Goal: Transaction & Acquisition: Obtain resource

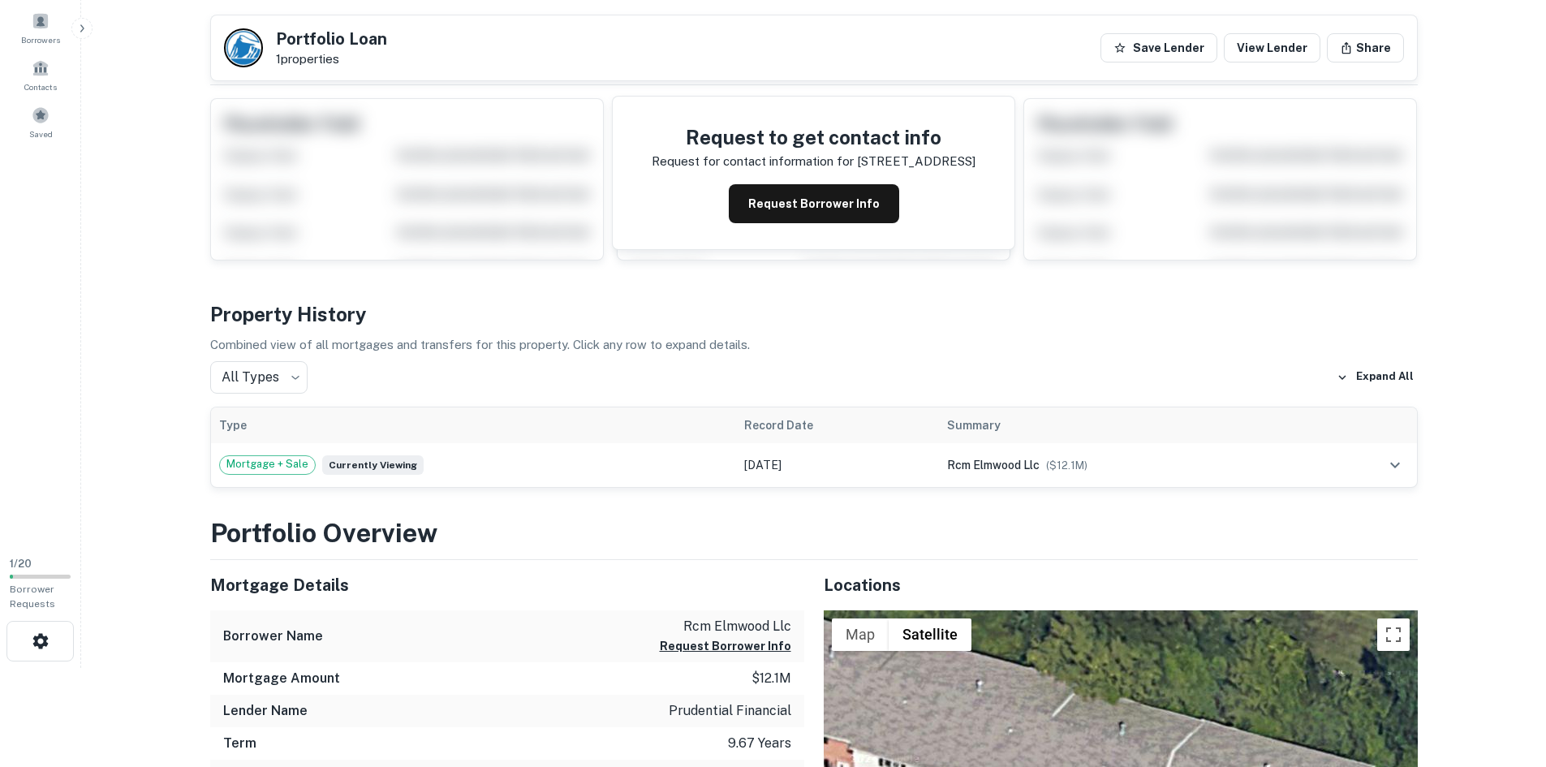
scroll to position [81, 0]
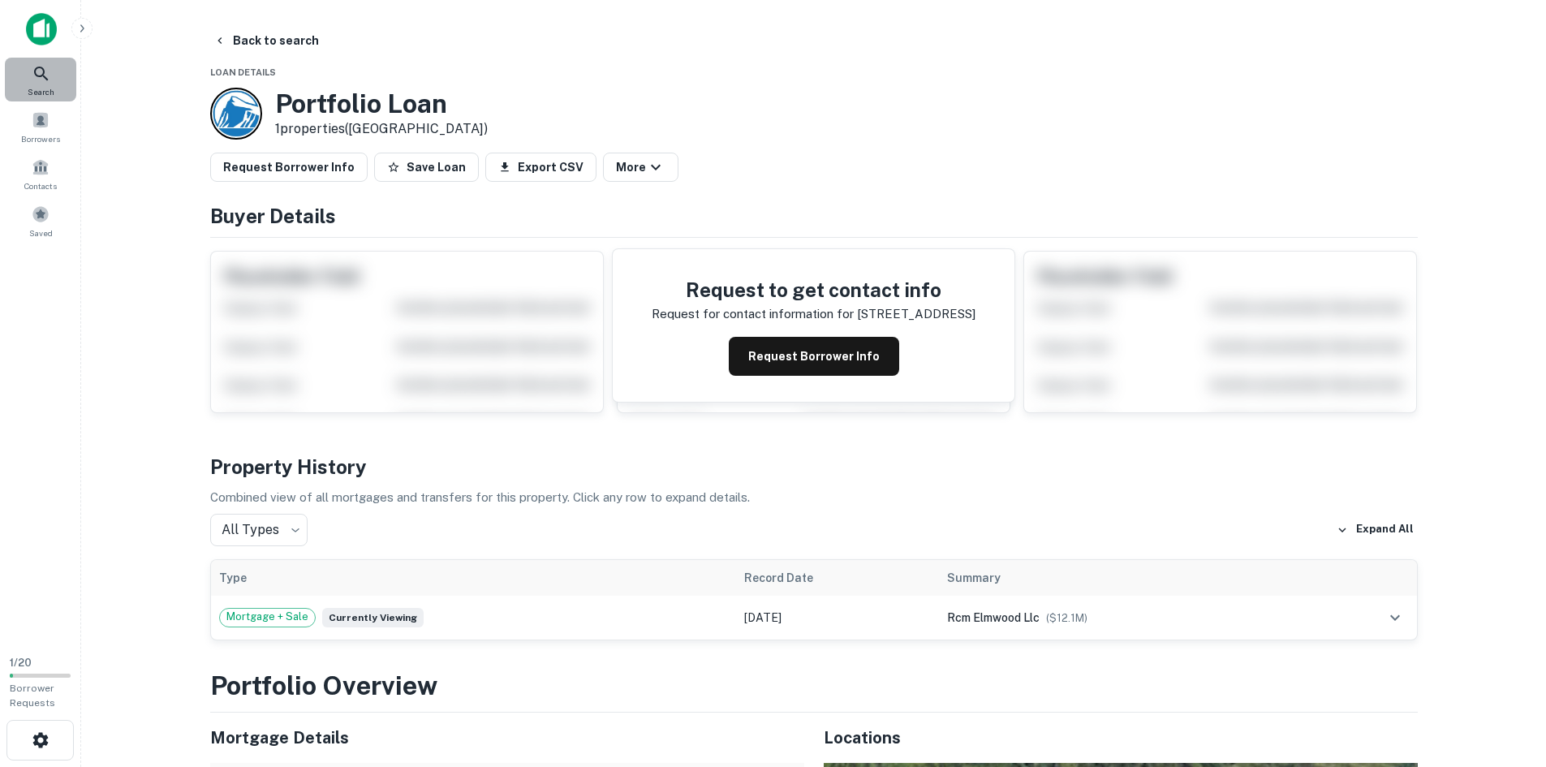
click at [49, 79] on icon at bounding box center [41, 73] width 19 height 19
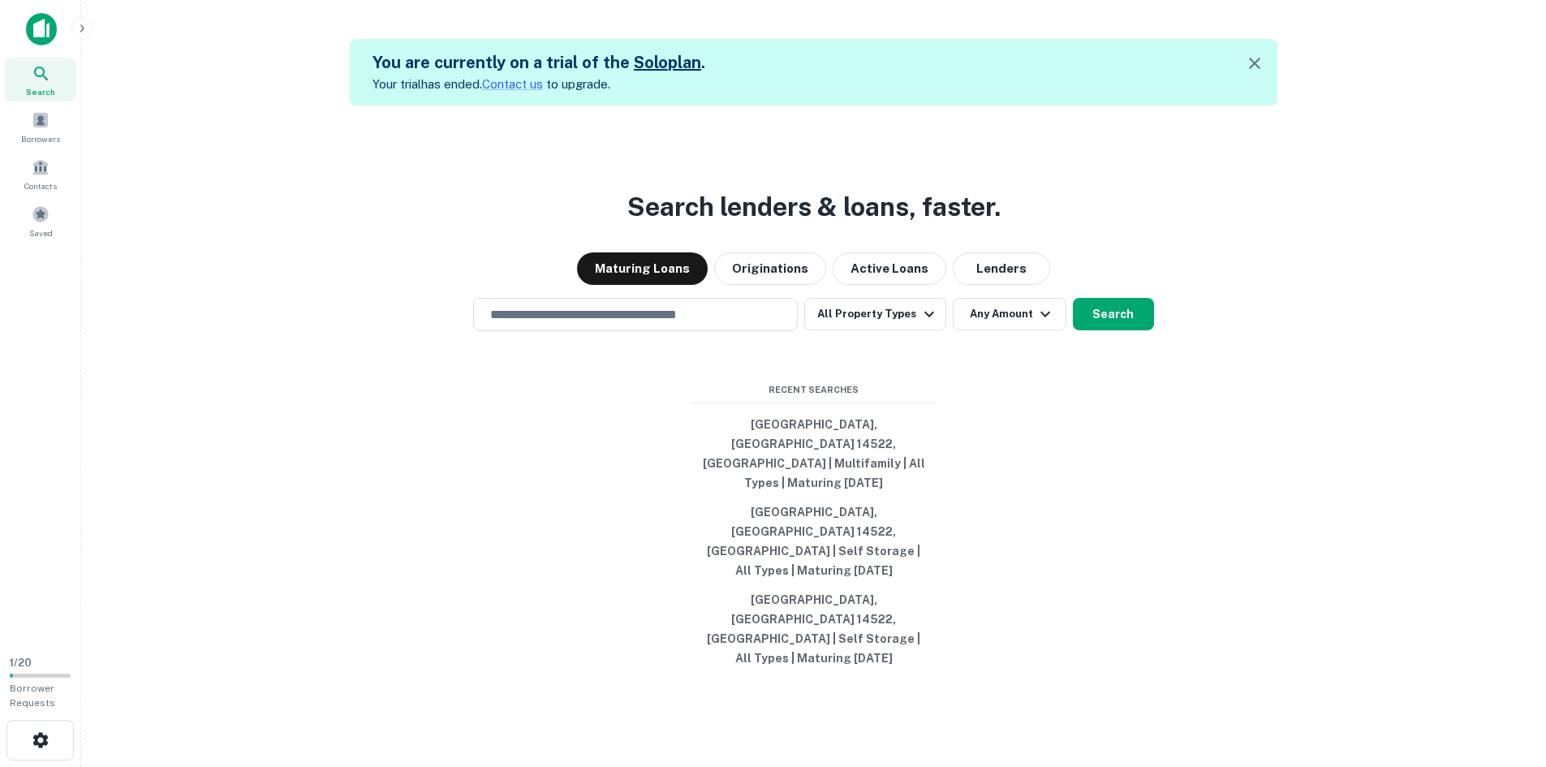
click at [1085, 537] on div "Search lenders & loans, faster. Maturing Loans Originations Active Loans Lender…" at bounding box center [813, 488] width 1439 height 767
click at [700, 324] on input "text" at bounding box center [635, 314] width 310 height 19
click at [1256, 68] on icon "button" at bounding box center [1254, 63] width 19 height 19
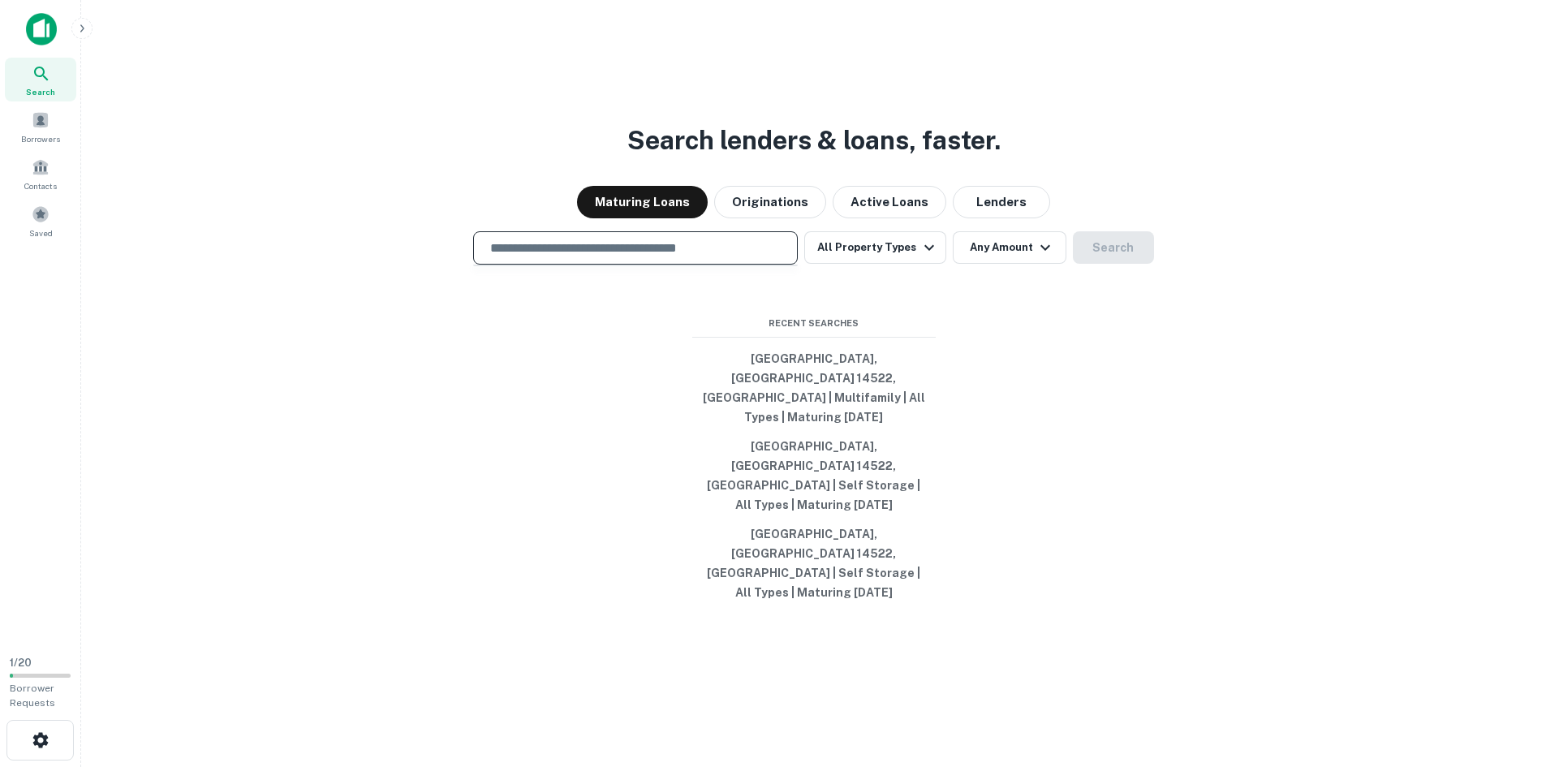
click at [682, 257] on input "text" at bounding box center [635, 248] width 310 height 19
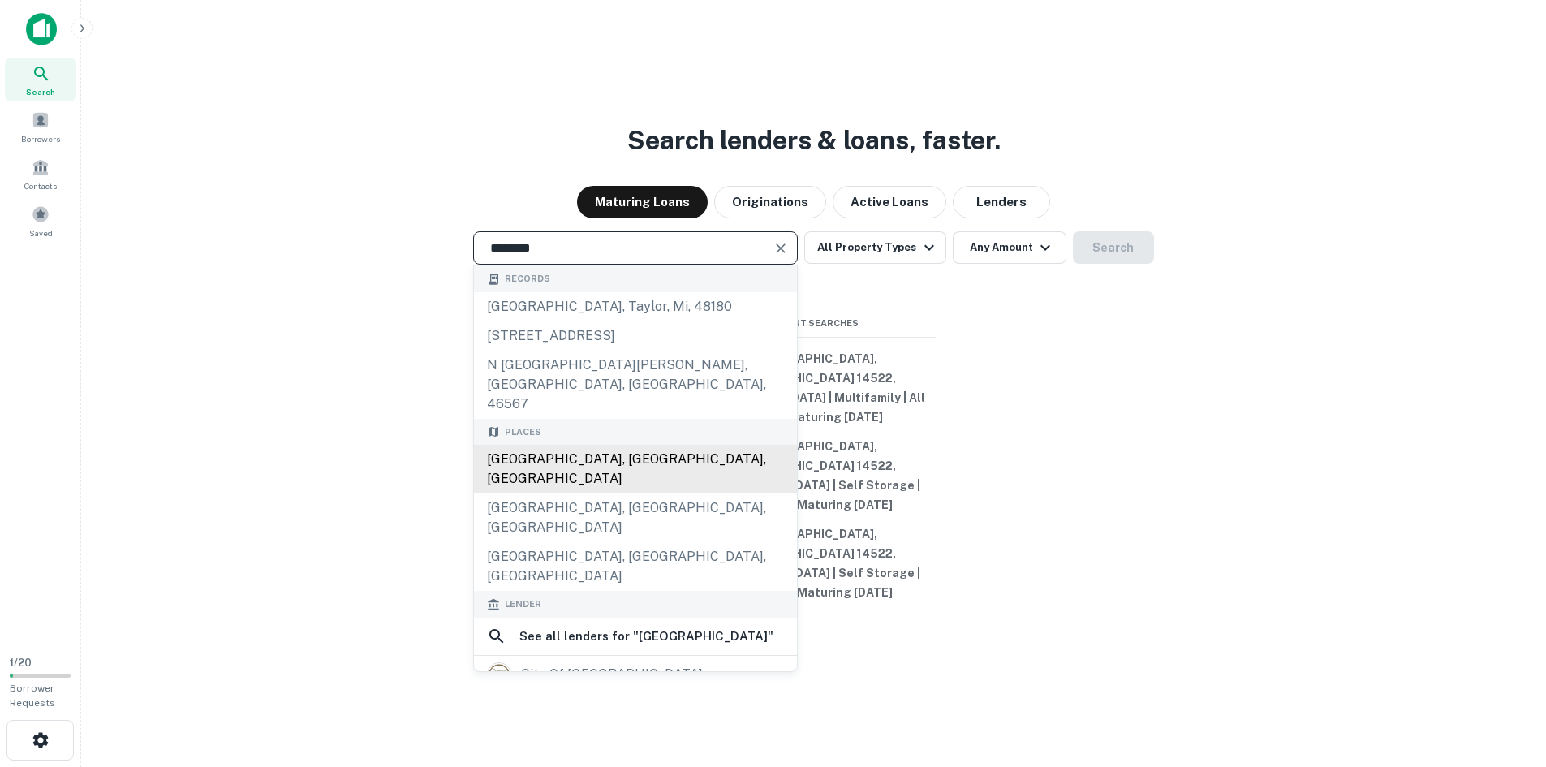
click at [570, 482] on div "Syracuse, NY, USA" at bounding box center [635, 469] width 323 height 49
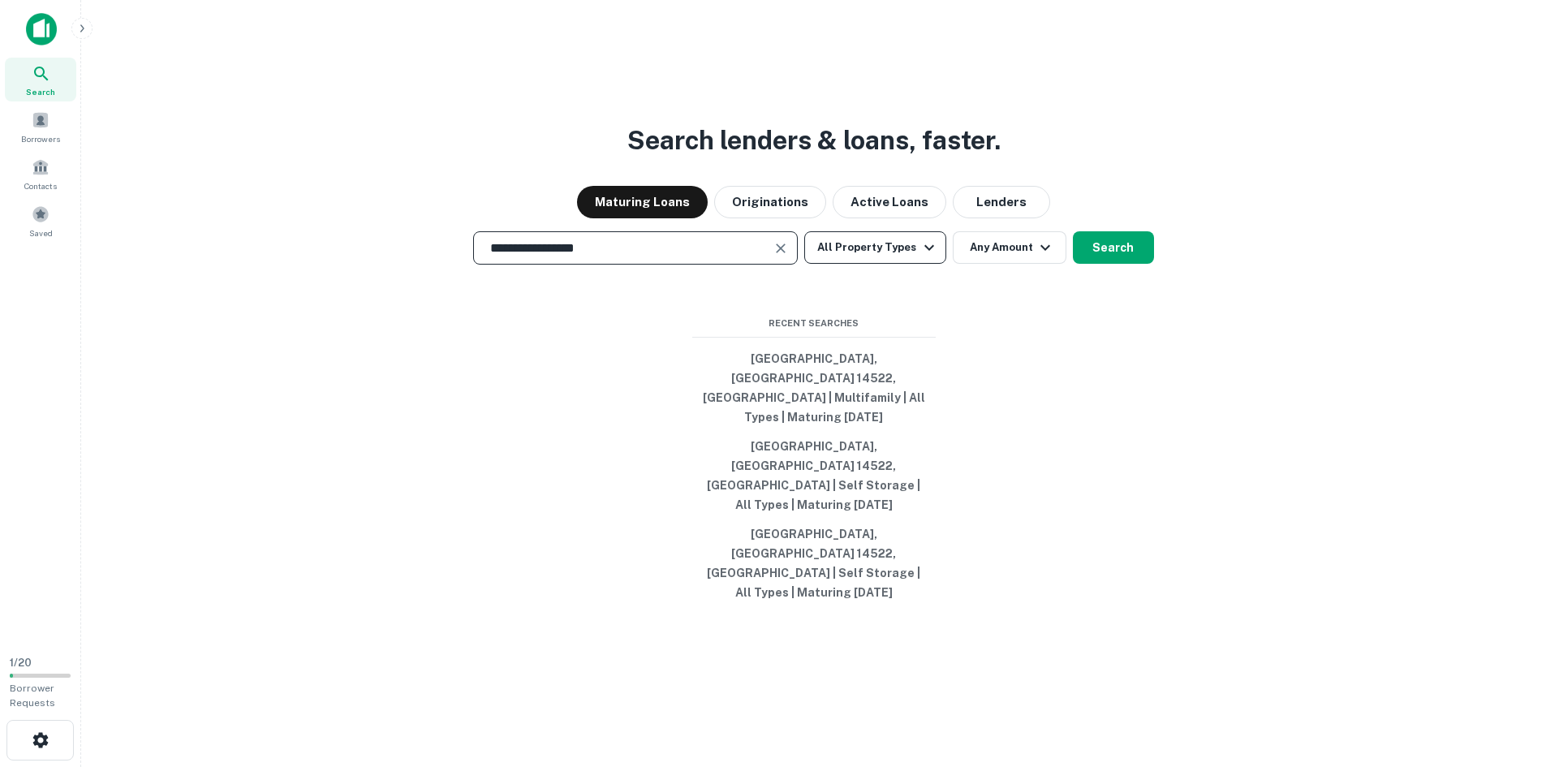
type input "**********"
click at [887, 264] on button "All Property Types" at bounding box center [874, 247] width 141 height 32
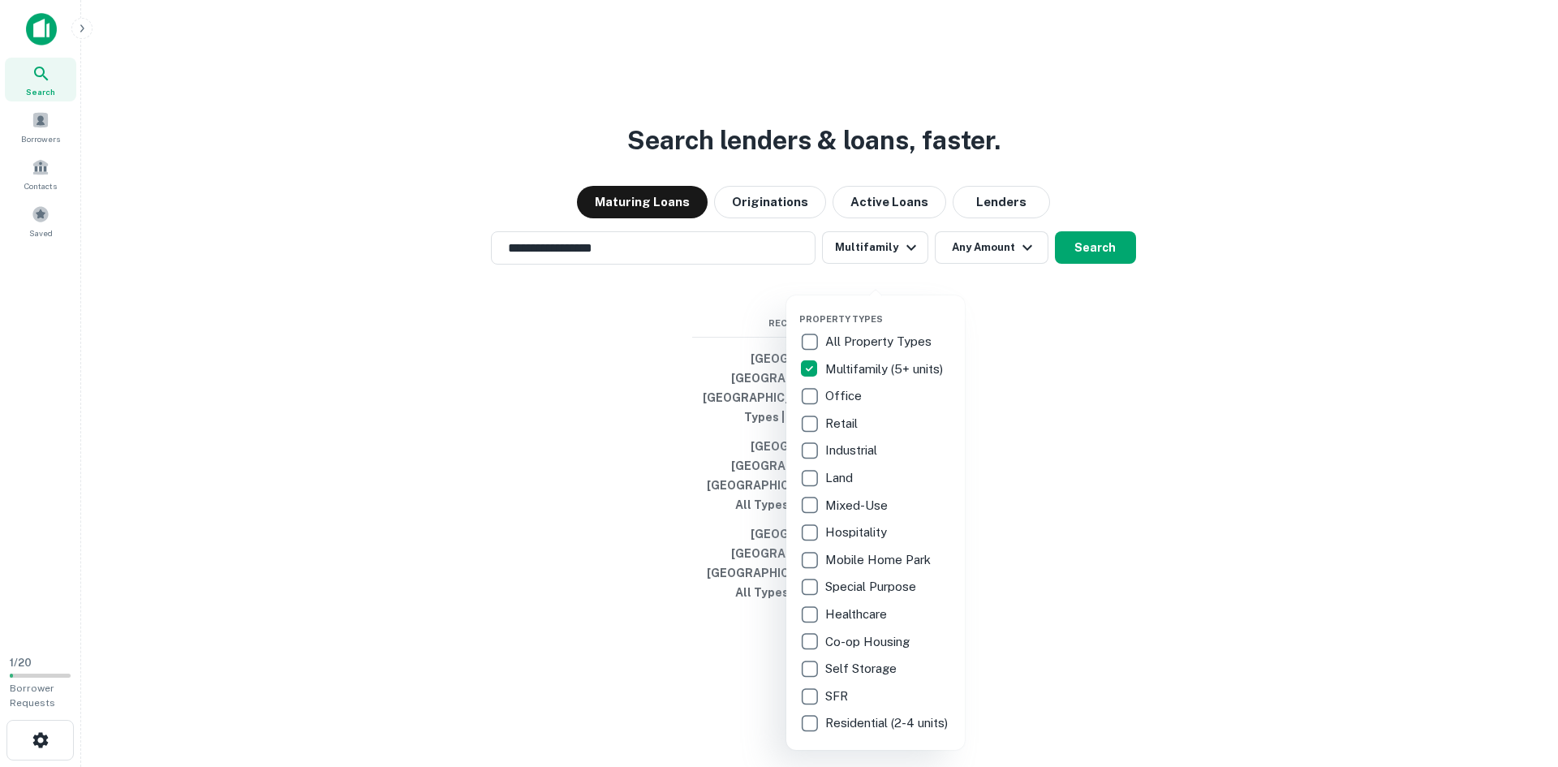
click at [837, 424] on p "Retail" at bounding box center [843, 423] width 36 height 19
click at [875, 451] on p "Industrial" at bounding box center [851, 450] width 55 height 19
click at [865, 669] on p "Self Storage" at bounding box center [862, 668] width 75 height 19
click at [1066, 371] on div at bounding box center [779, 383] width 1558 height 767
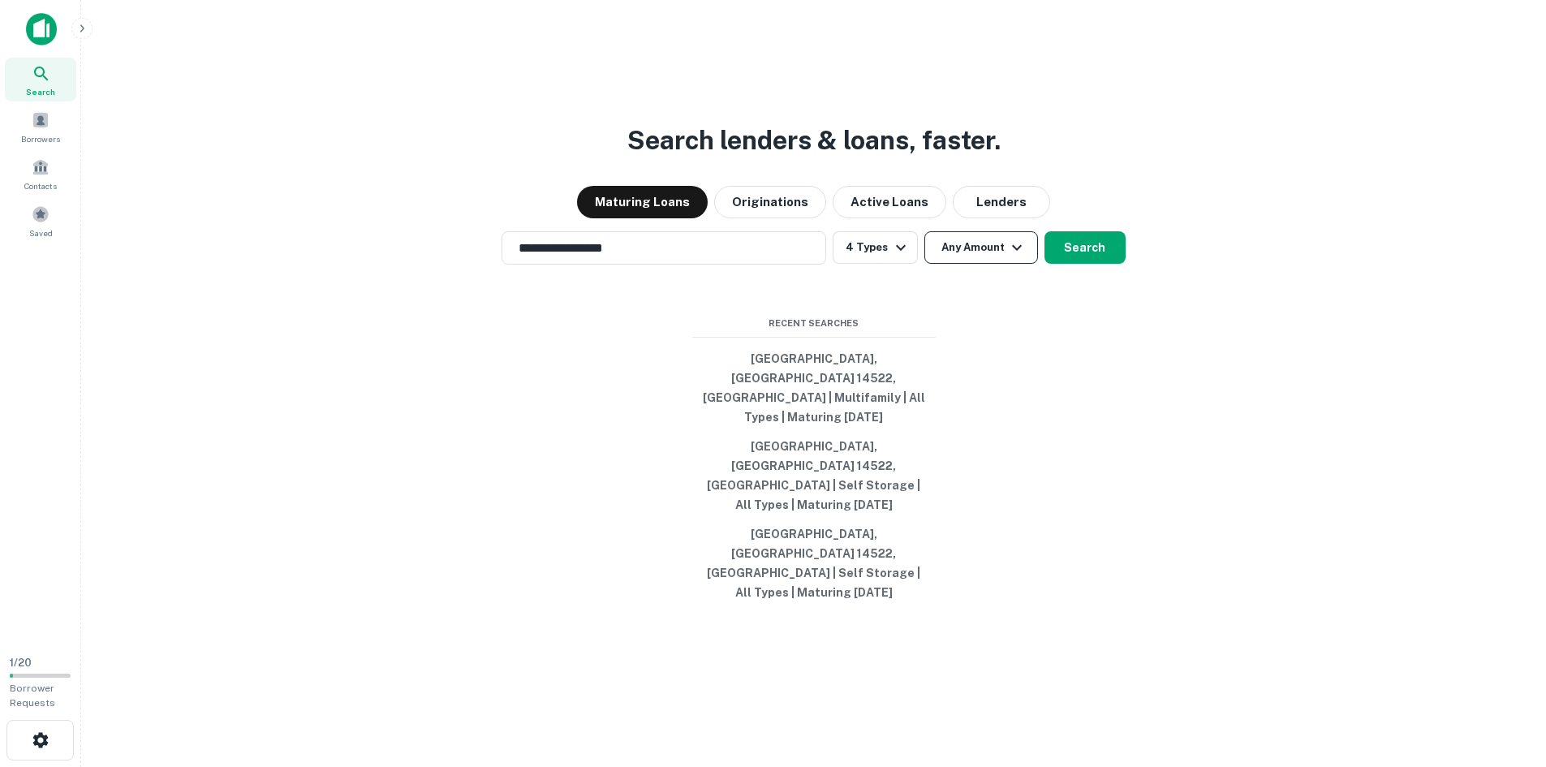
click at [978, 264] on button "Any Amount" at bounding box center [981, 247] width 114 height 32
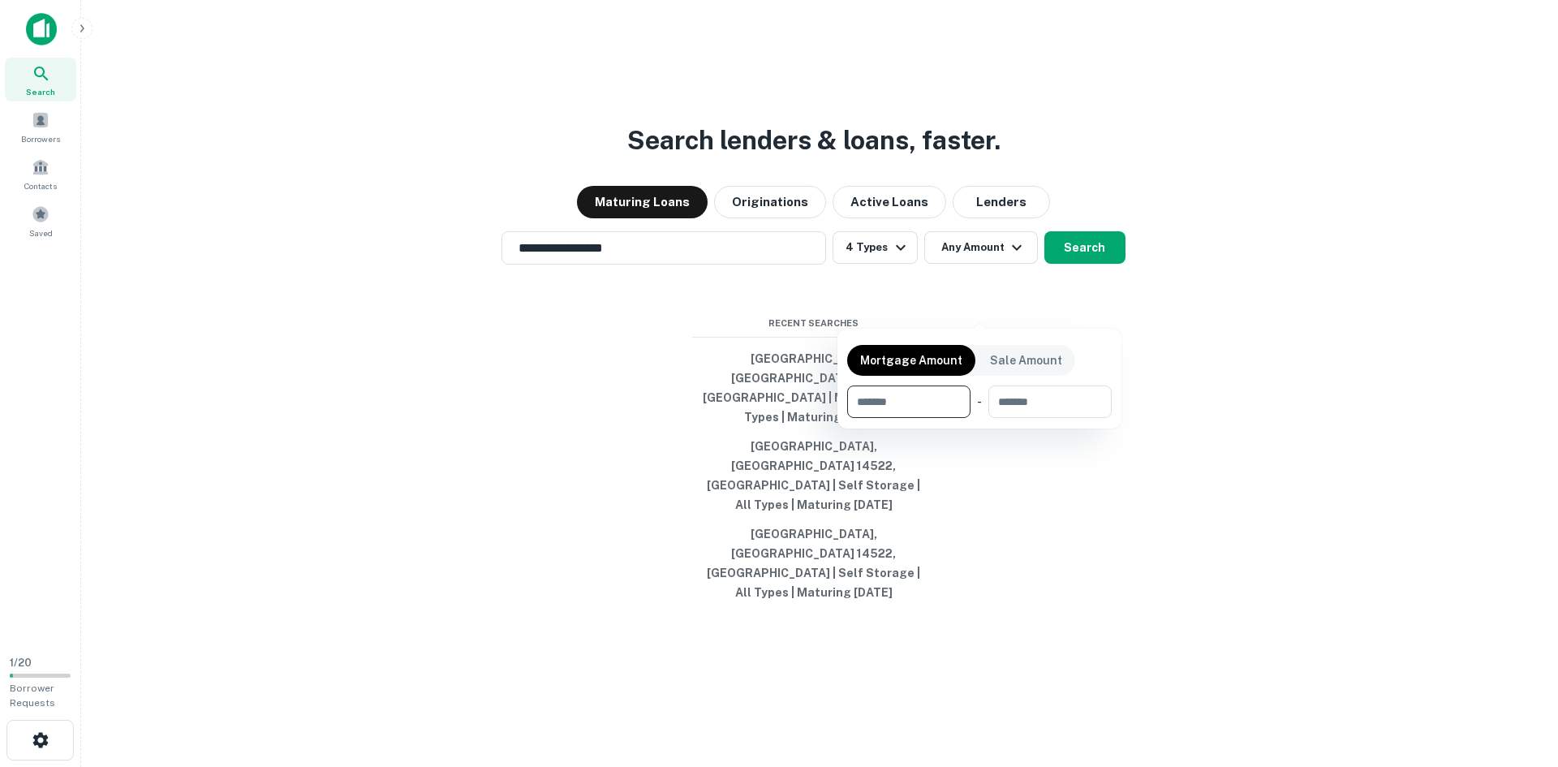
click at [926, 398] on input "number" at bounding box center [903, 401] width 112 height 32
type input "*******"
click at [1167, 477] on div at bounding box center [779, 383] width 1558 height 767
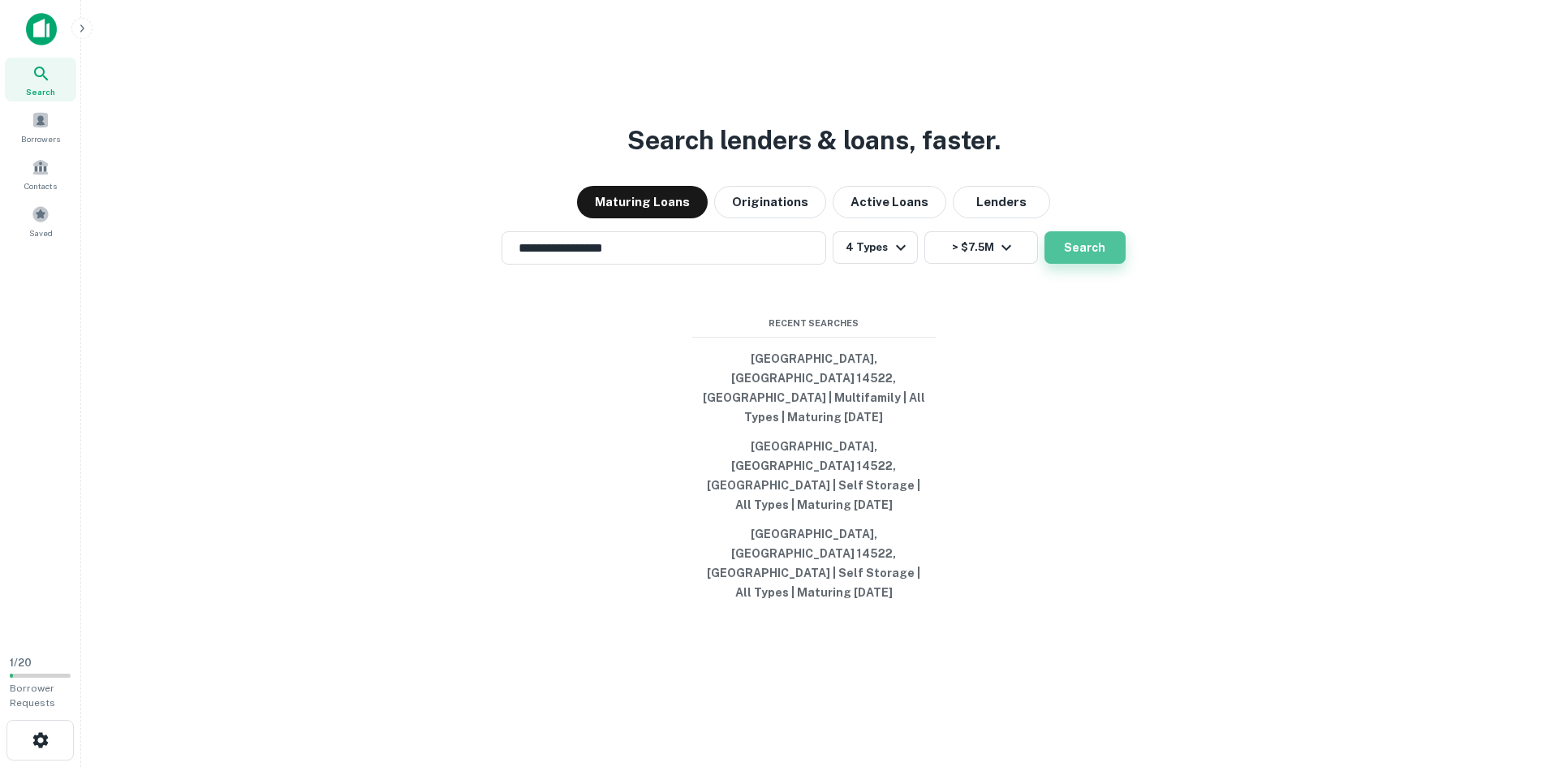
click at [1104, 264] on button "Search" at bounding box center [1084, 247] width 81 height 32
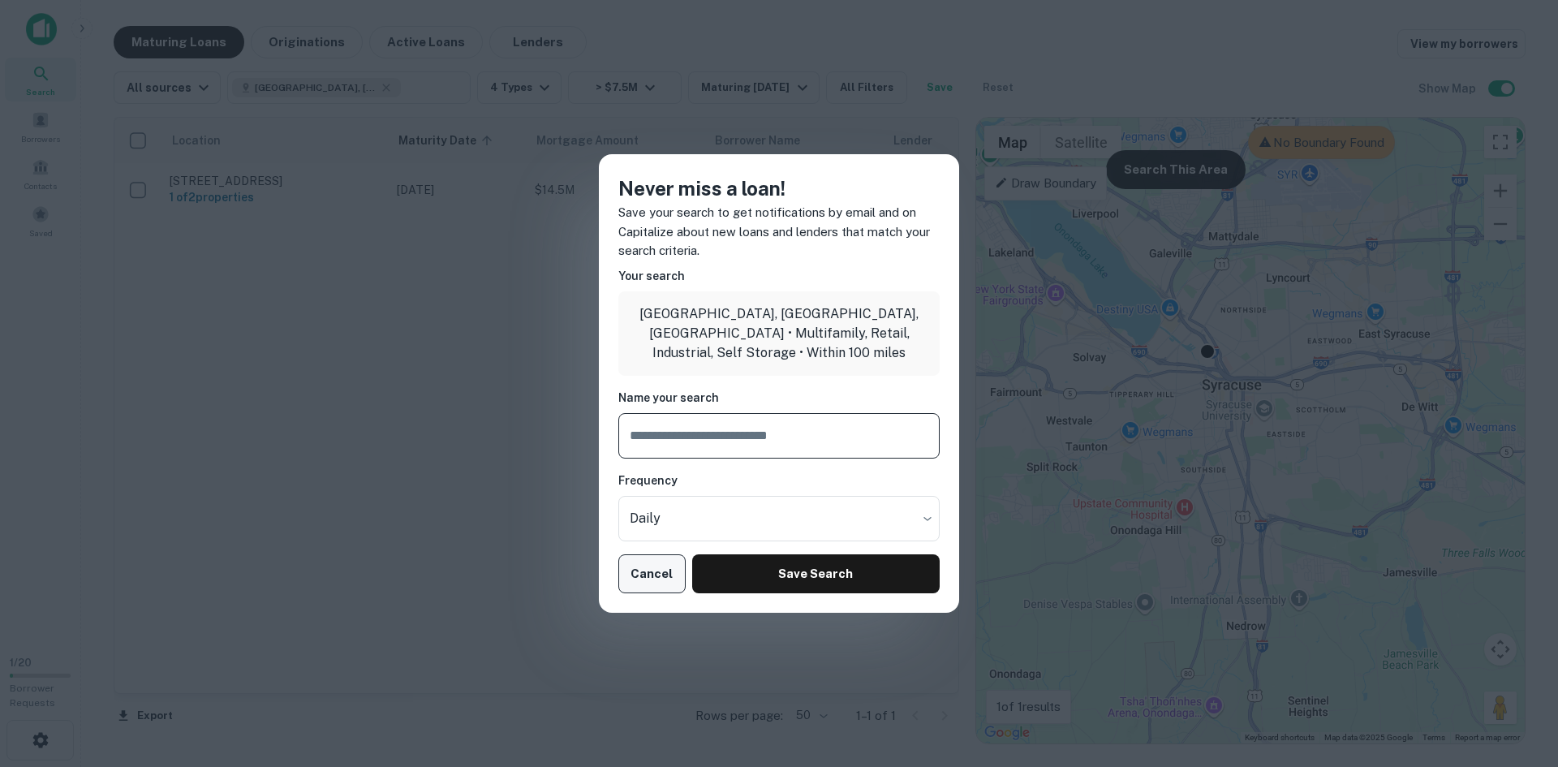
click at [661, 579] on button "Cancel" at bounding box center [651, 573] width 67 height 39
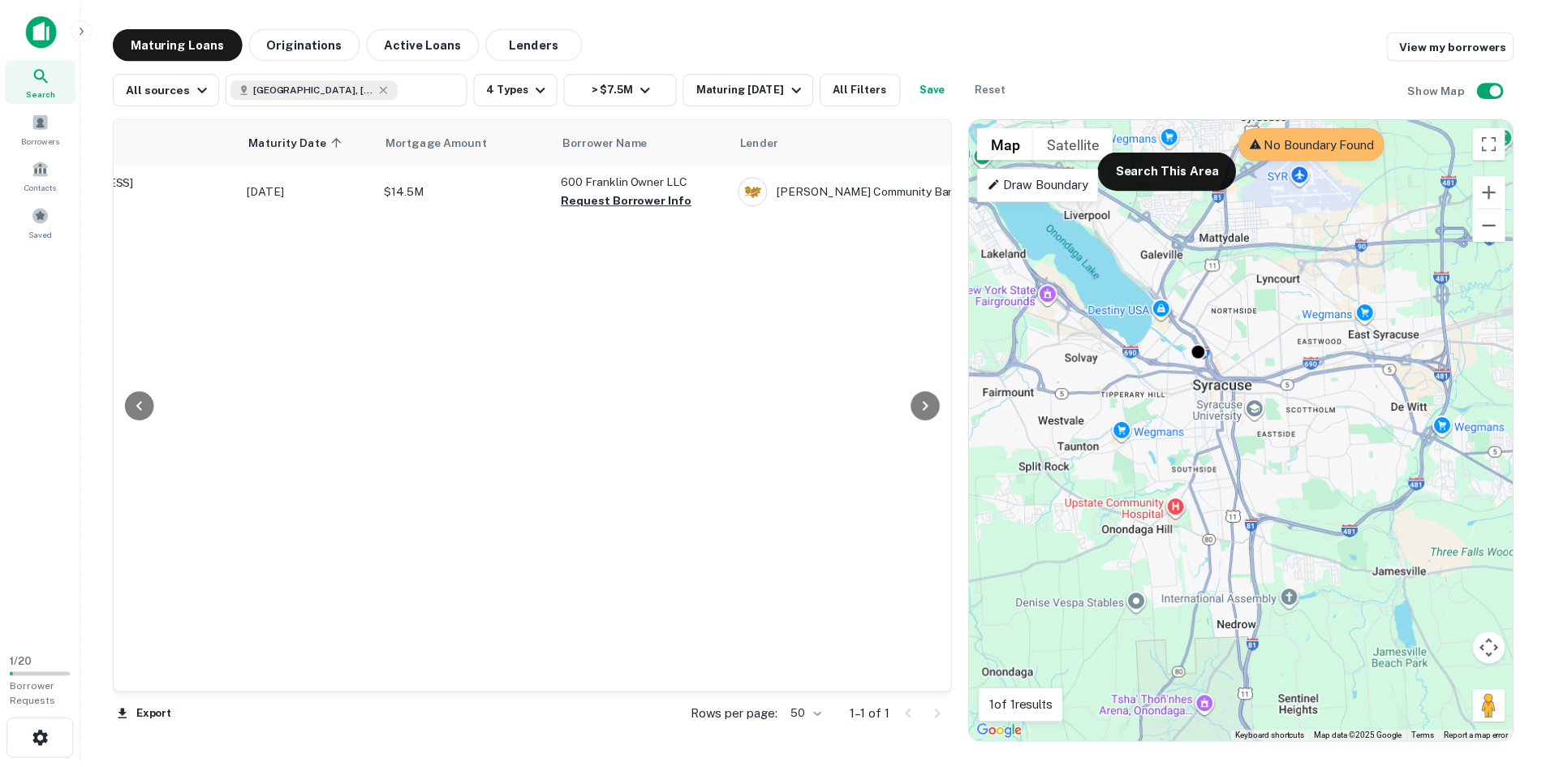
scroll to position [0, 124]
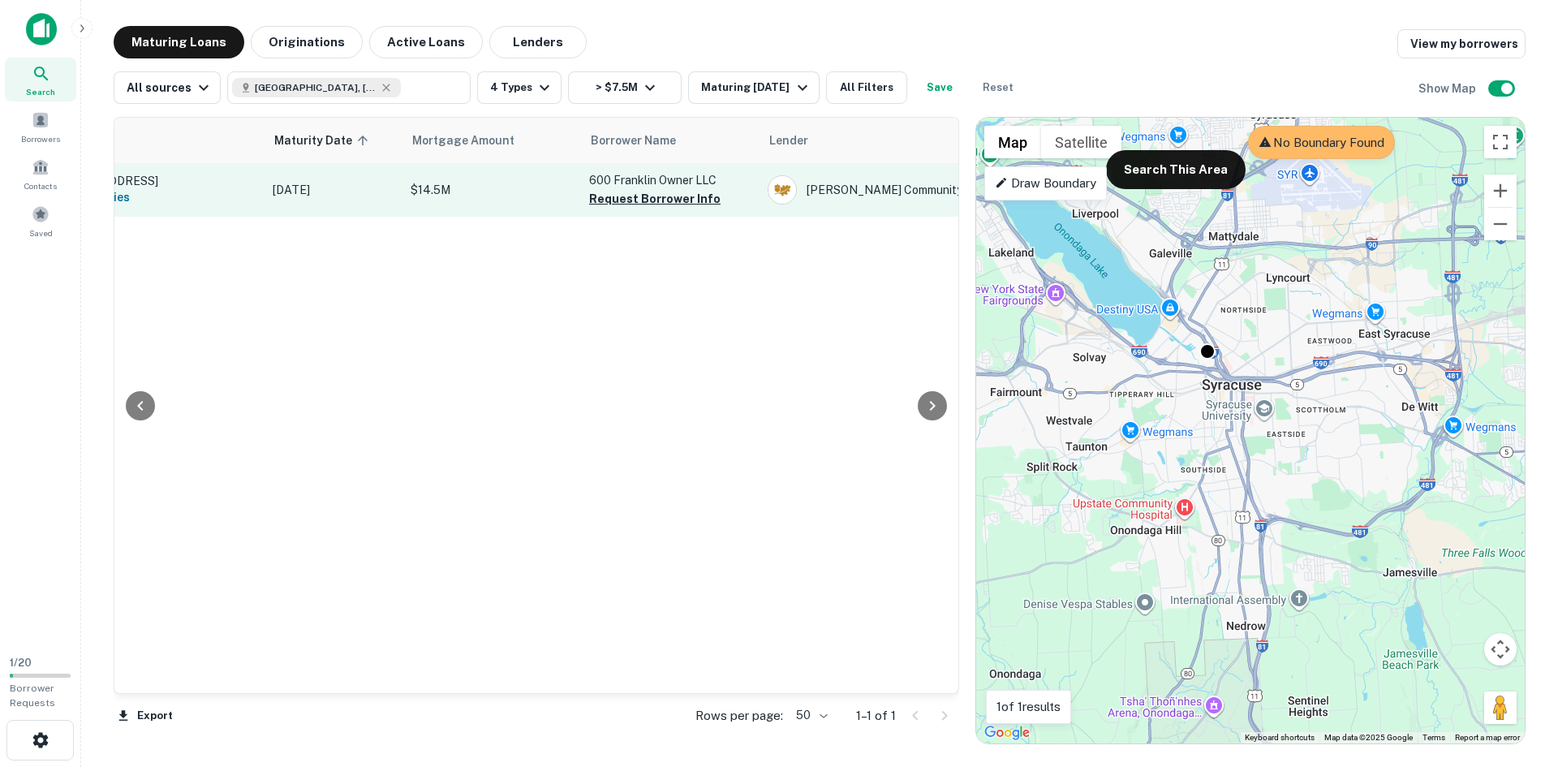
click at [473, 197] on p "$14.5M" at bounding box center [492, 190] width 162 height 18
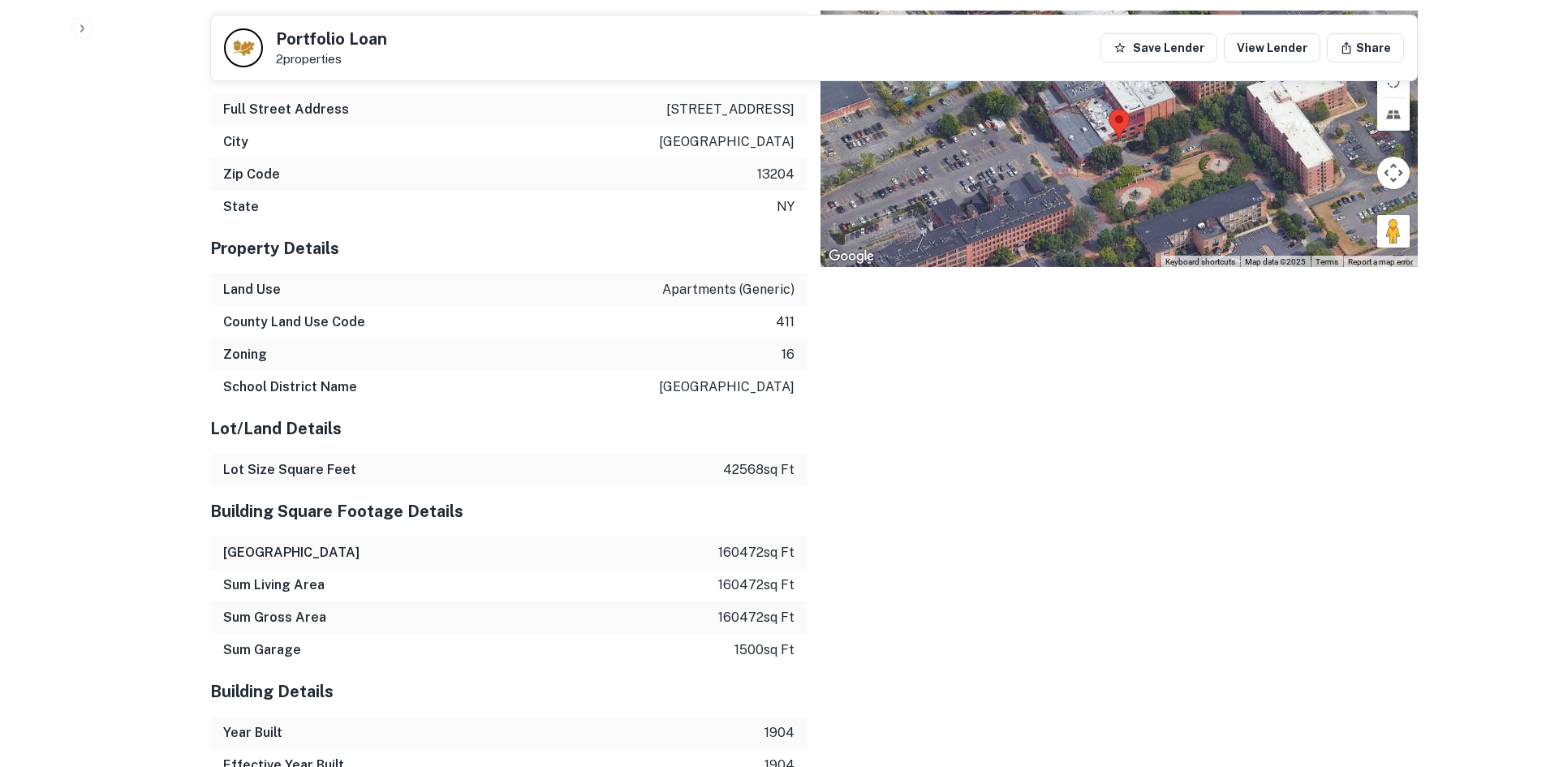
scroll to position [743, 0]
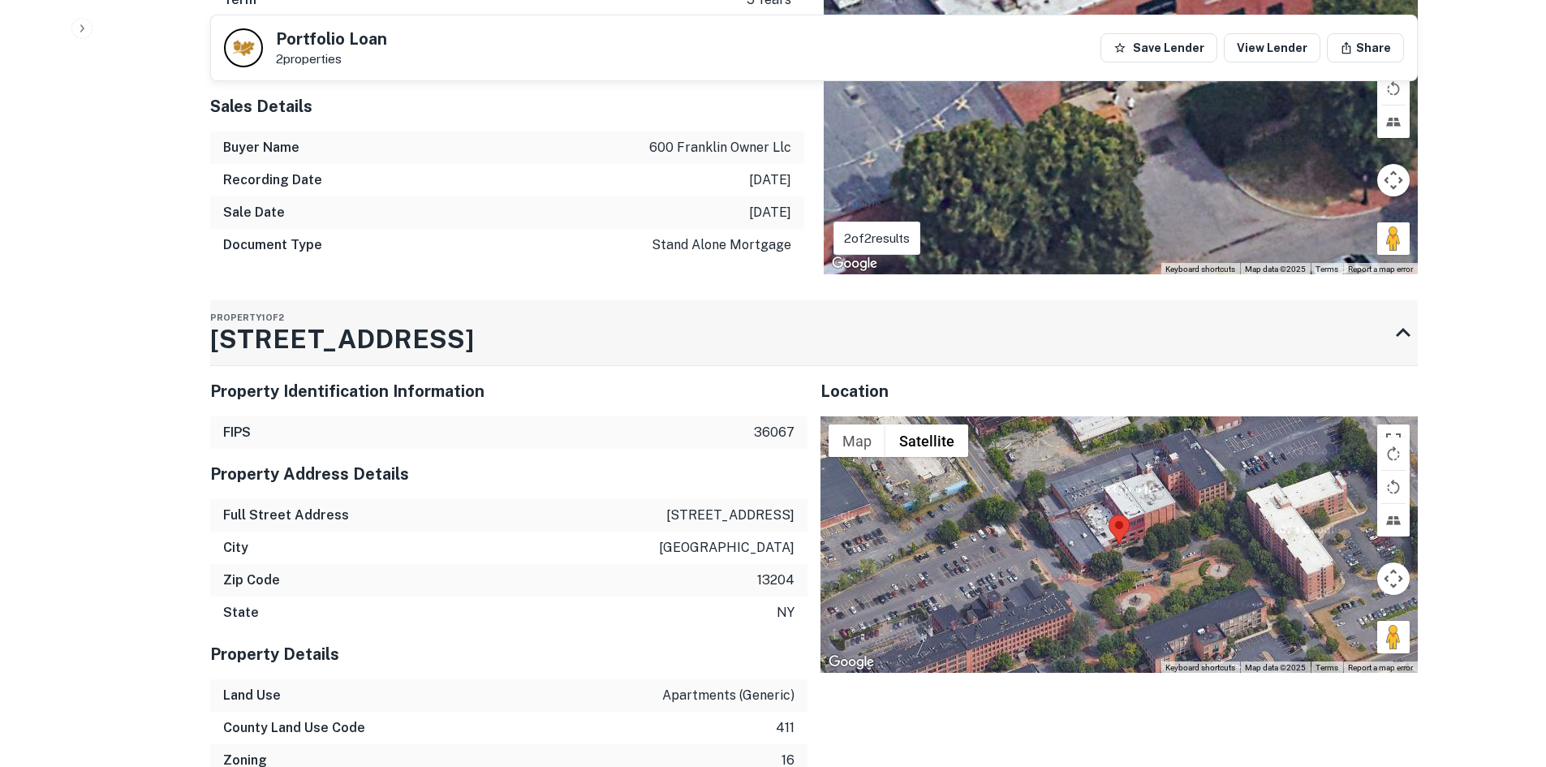
click at [1401, 328] on icon at bounding box center [1403, 332] width 15 height 9
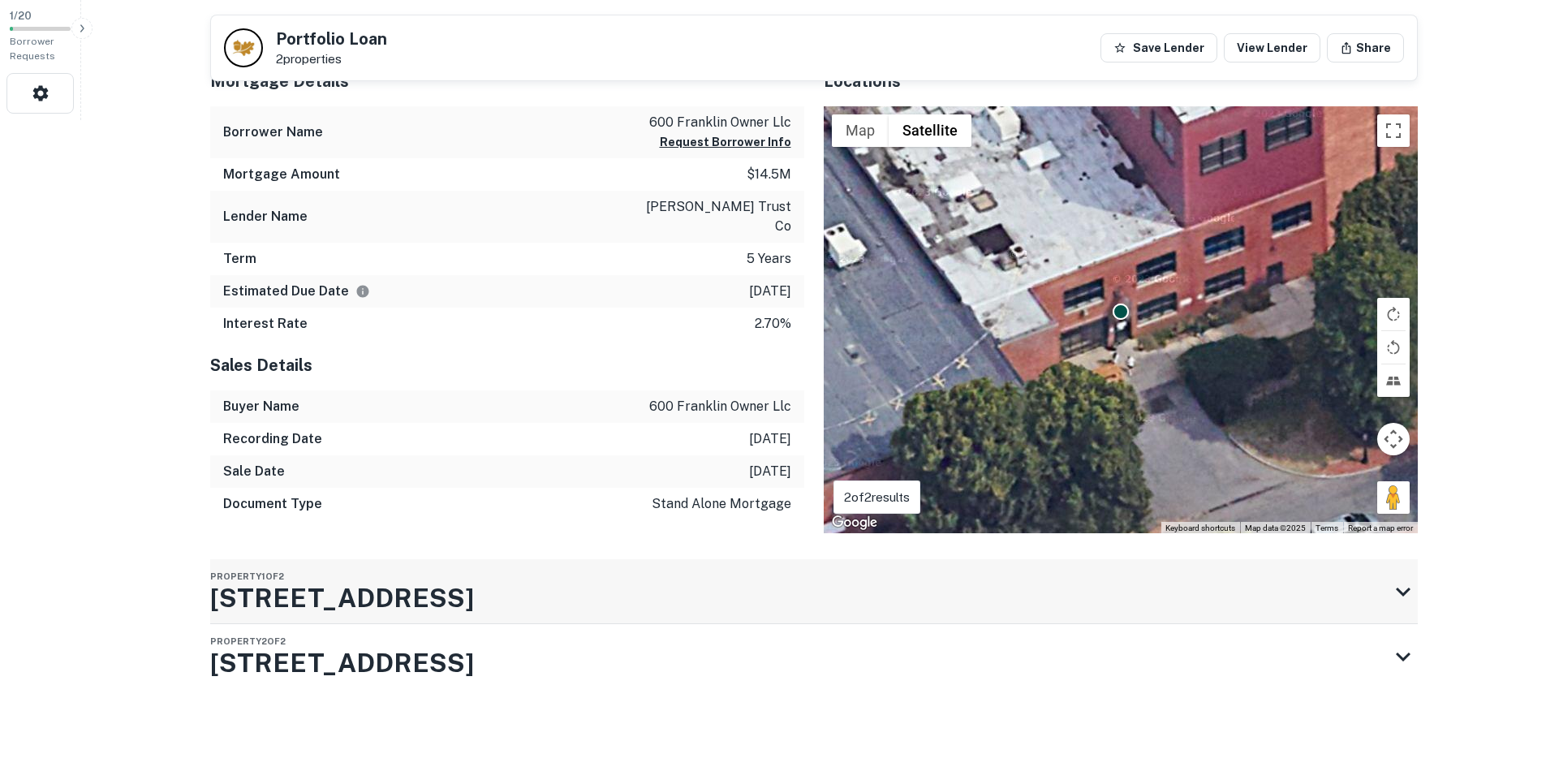
scroll to position [627, 0]
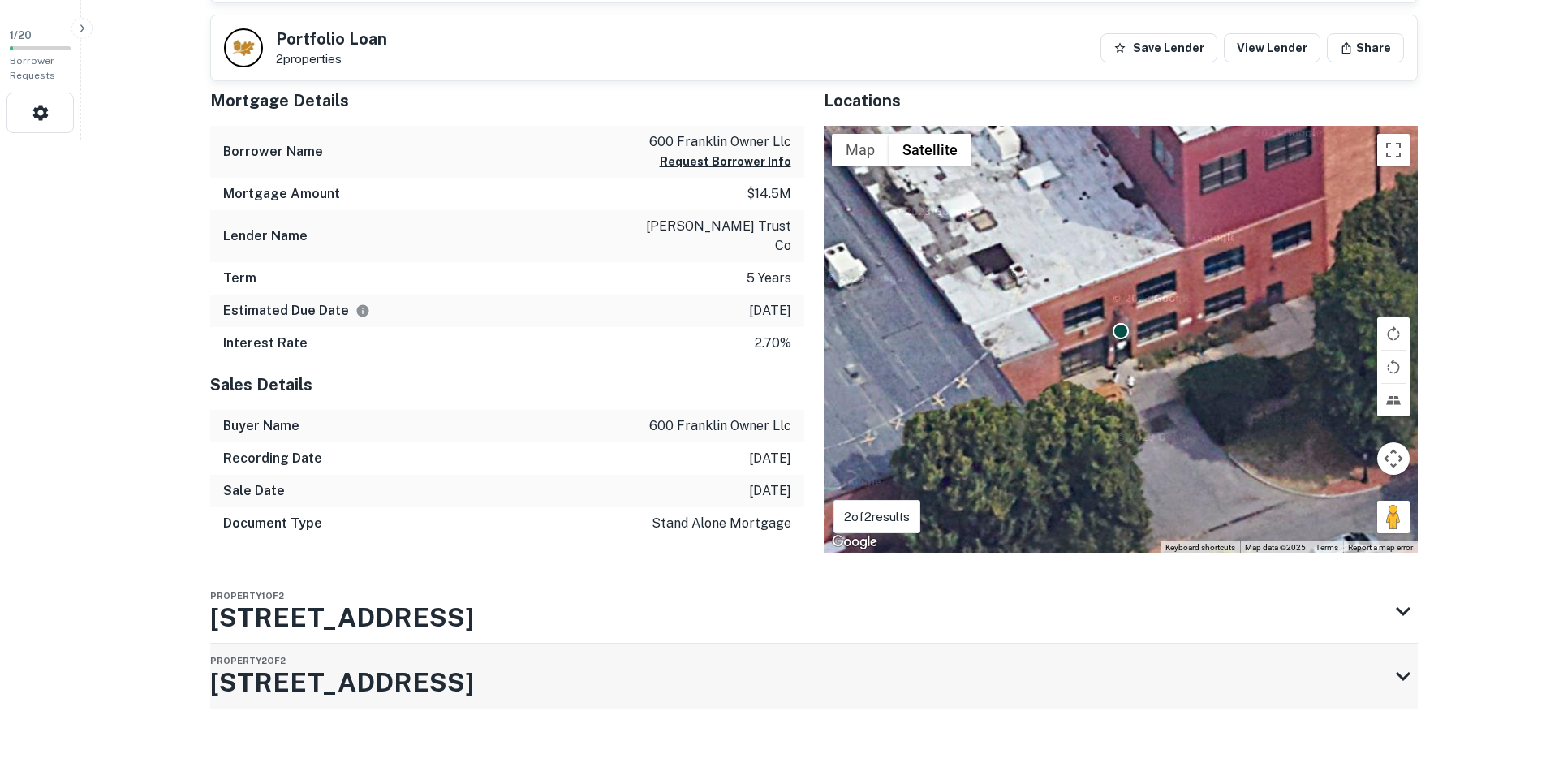
drag, startPoint x: 213, startPoint y: 671, endPoint x: 485, endPoint y: 668, distance: 271.8
click at [485, 668] on div "Back to search Portfolio Loan 2 properties Save Lender View Lender Share Buyer …" at bounding box center [814, 93] width 1246 height 1388
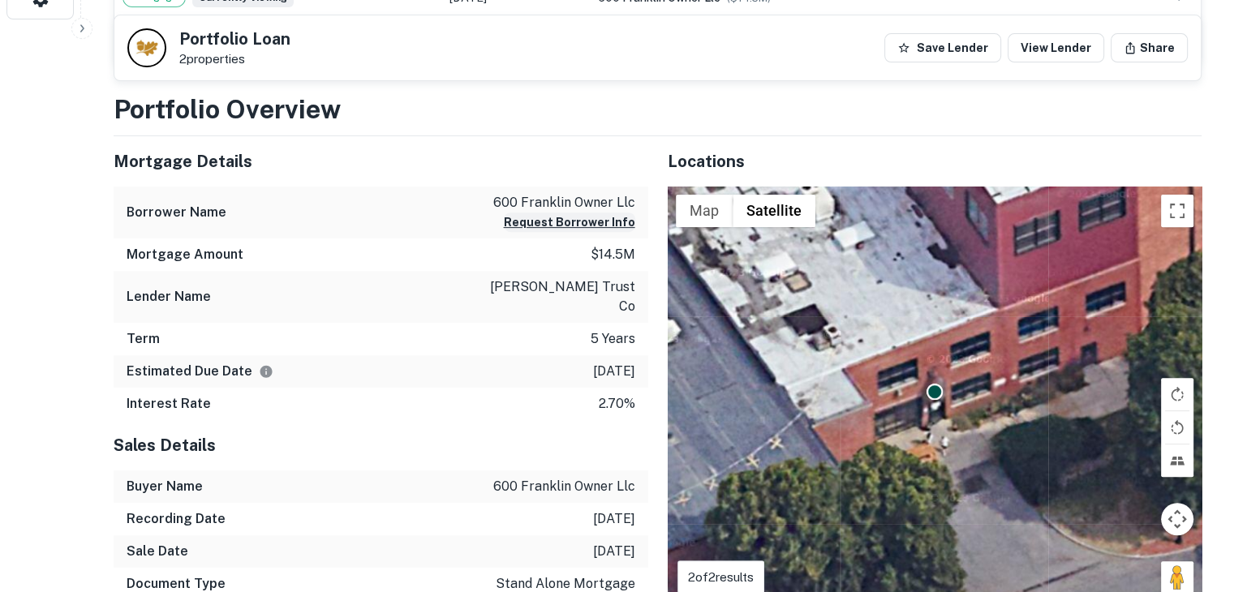
scroll to position [565, 0]
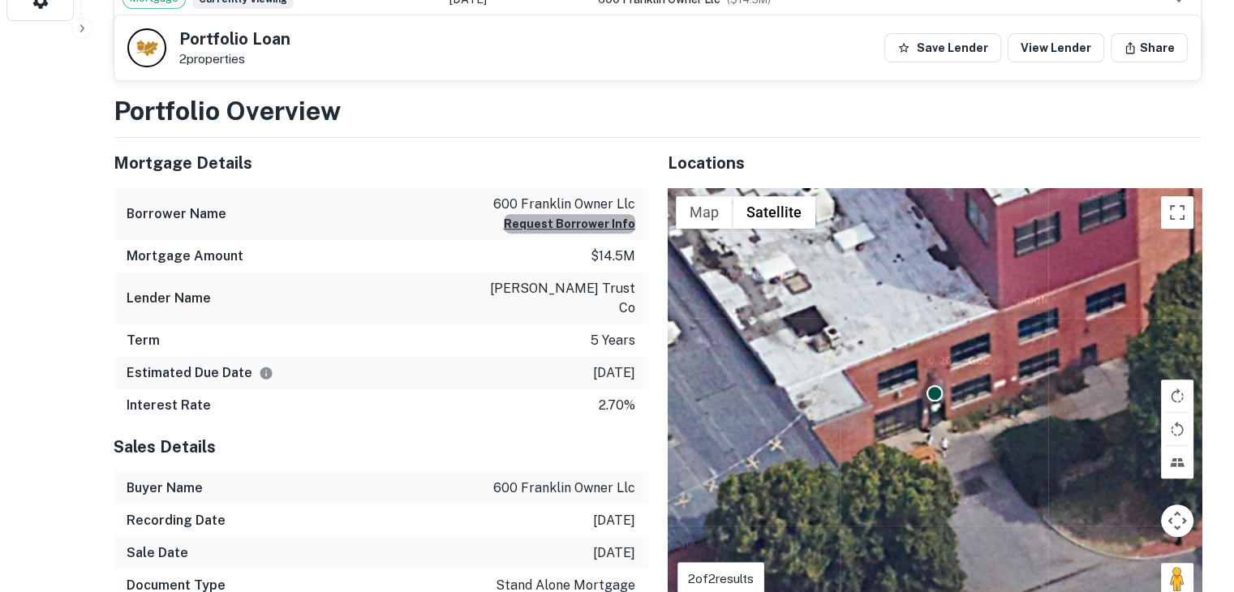
click at [583, 222] on button "Request Borrower Info" at bounding box center [569, 223] width 131 height 19
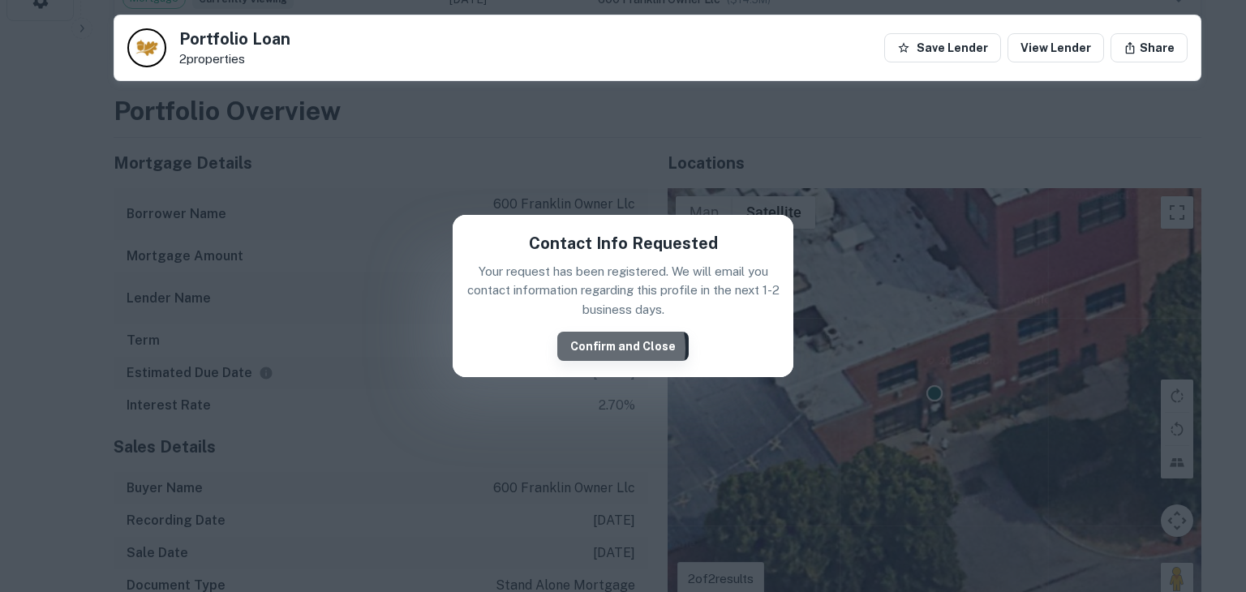
click at [608, 351] on button "Confirm and Close" at bounding box center [622, 346] width 131 height 29
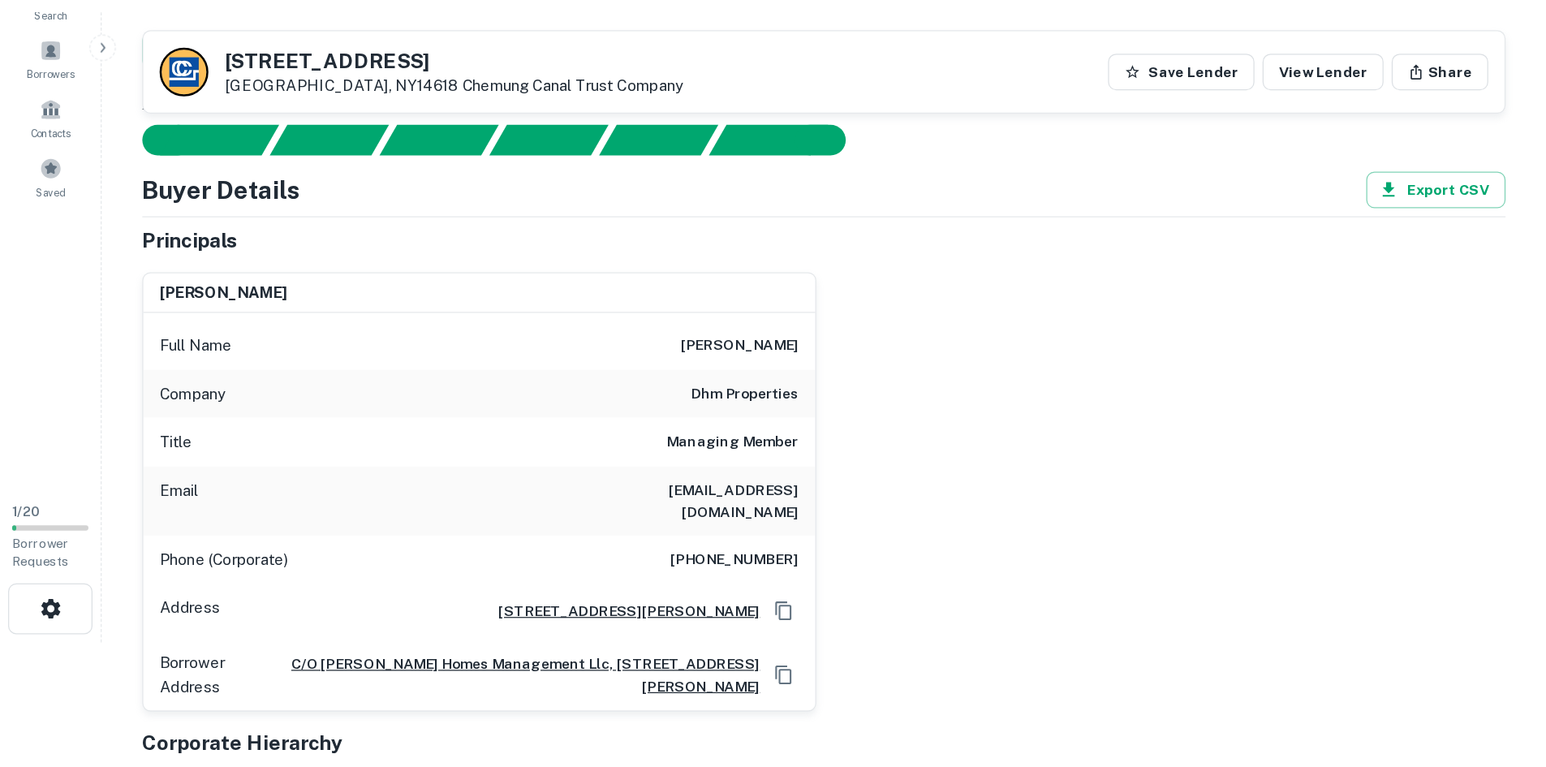
scroll to position [89, 0]
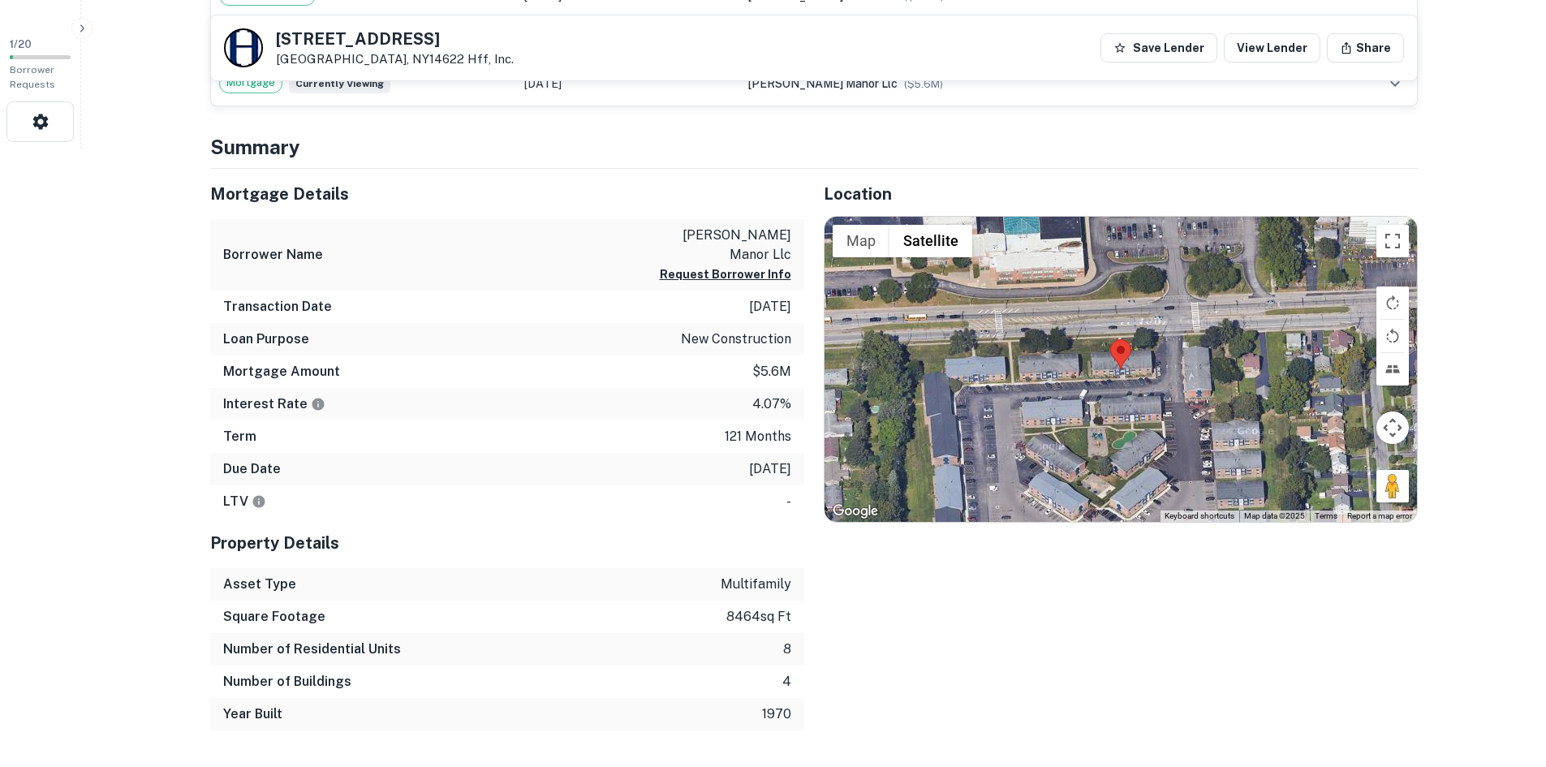
scroll to position [568, 0]
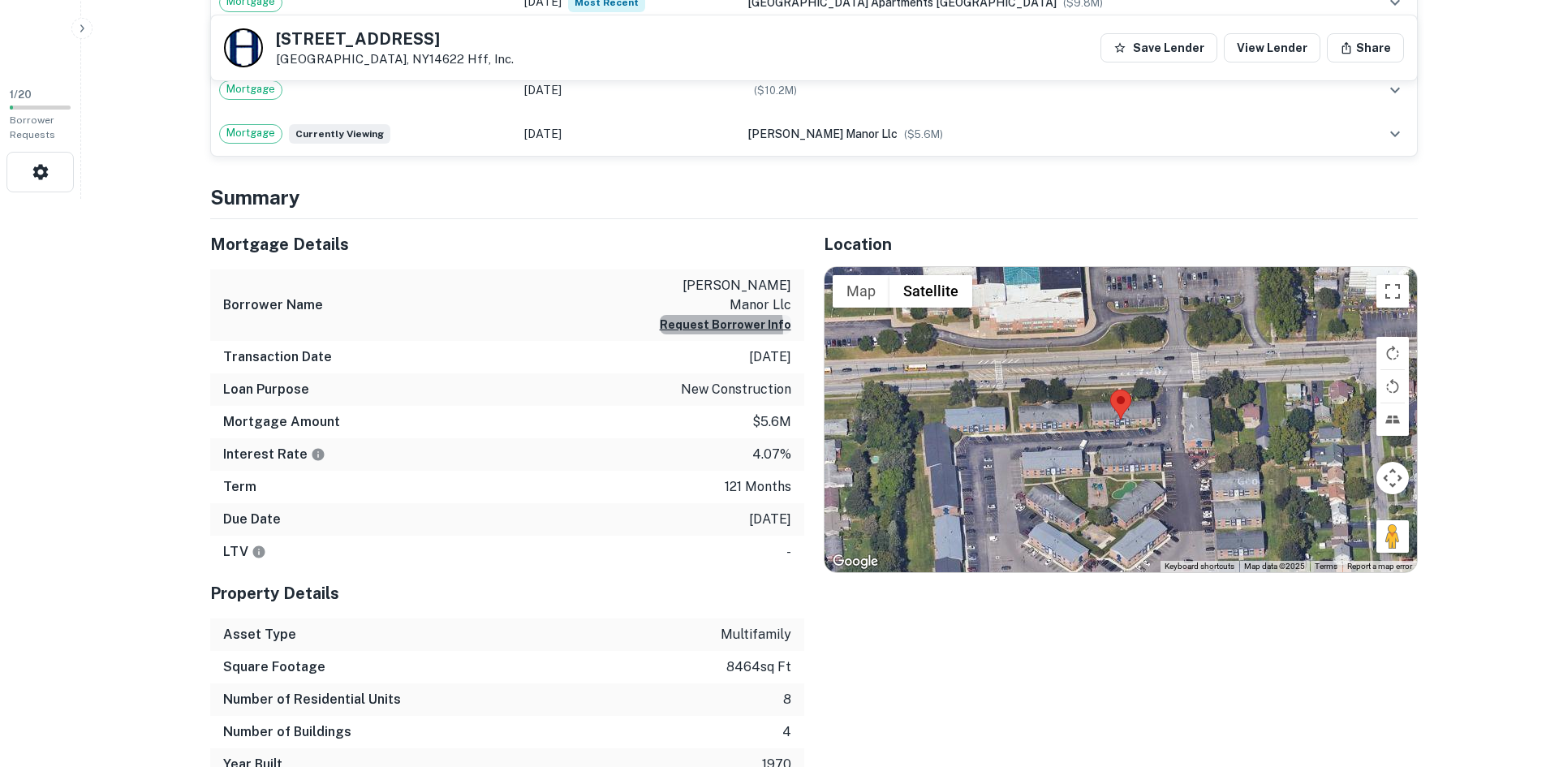
click at [707, 315] on button "Request Borrower Info" at bounding box center [725, 324] width 131 height 19
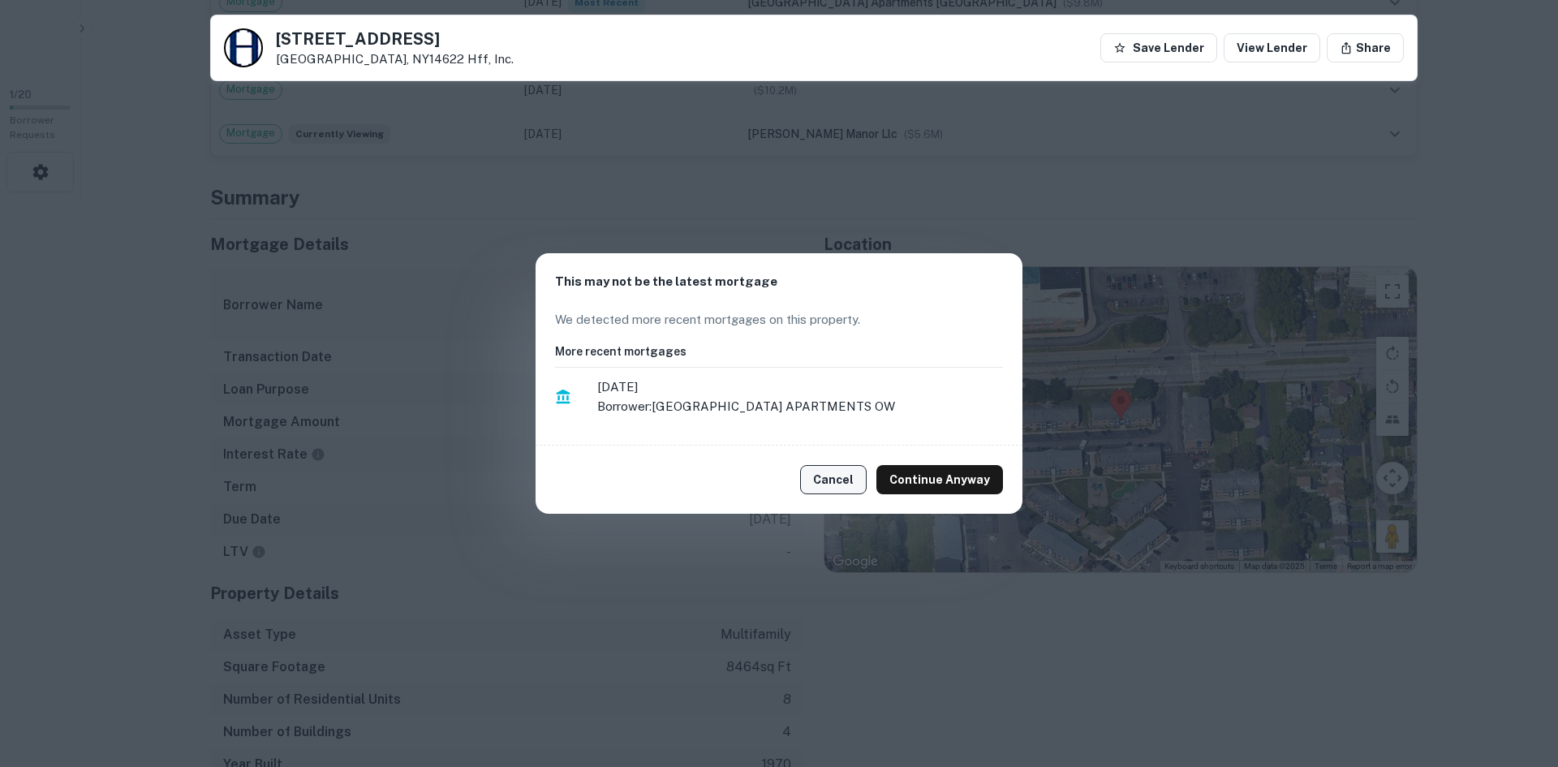
click at [827, 472] on button "Cancel" at bounding box center [833, 479] width 67 height 29
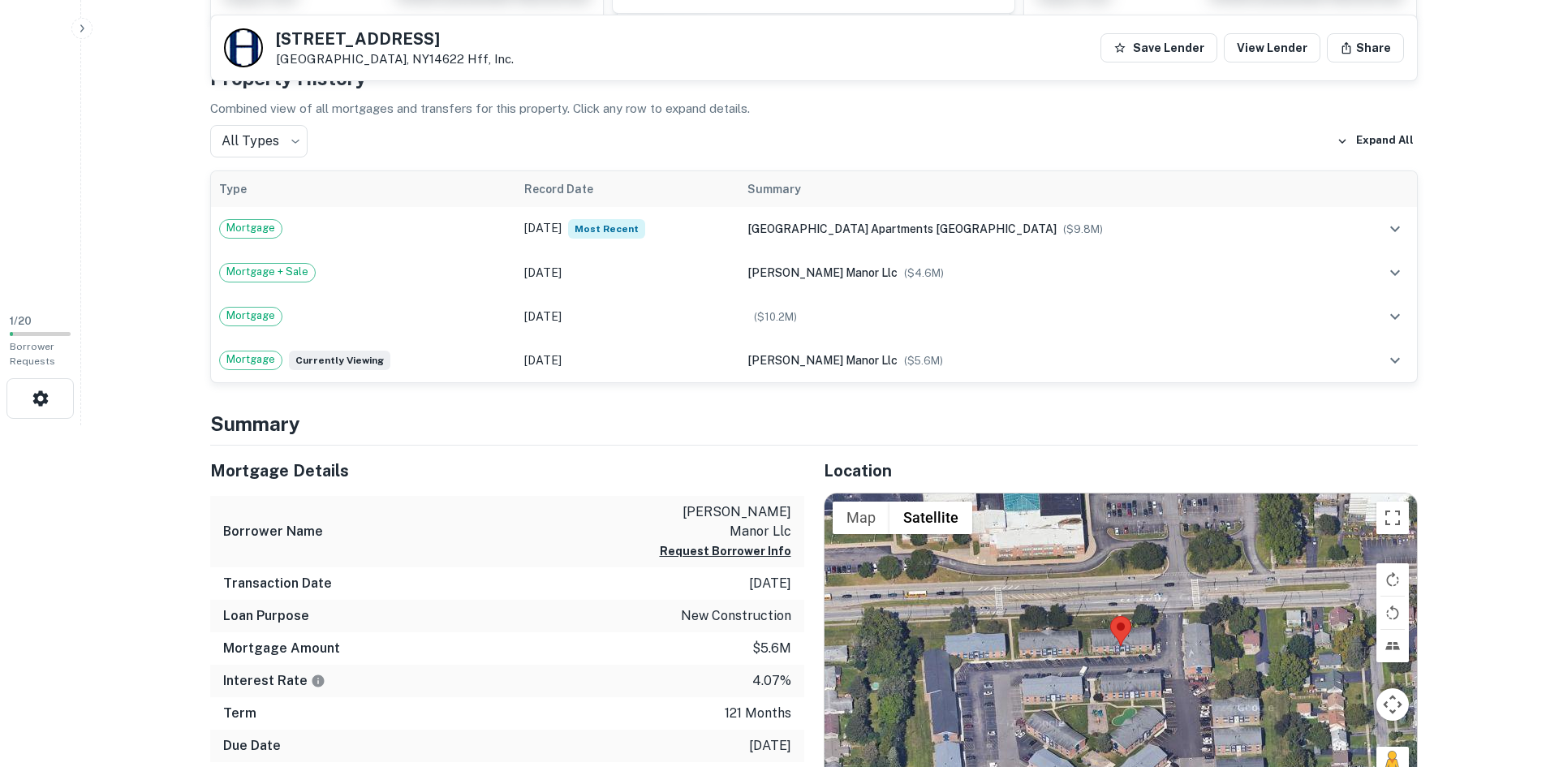
scroll to position [243, 0]
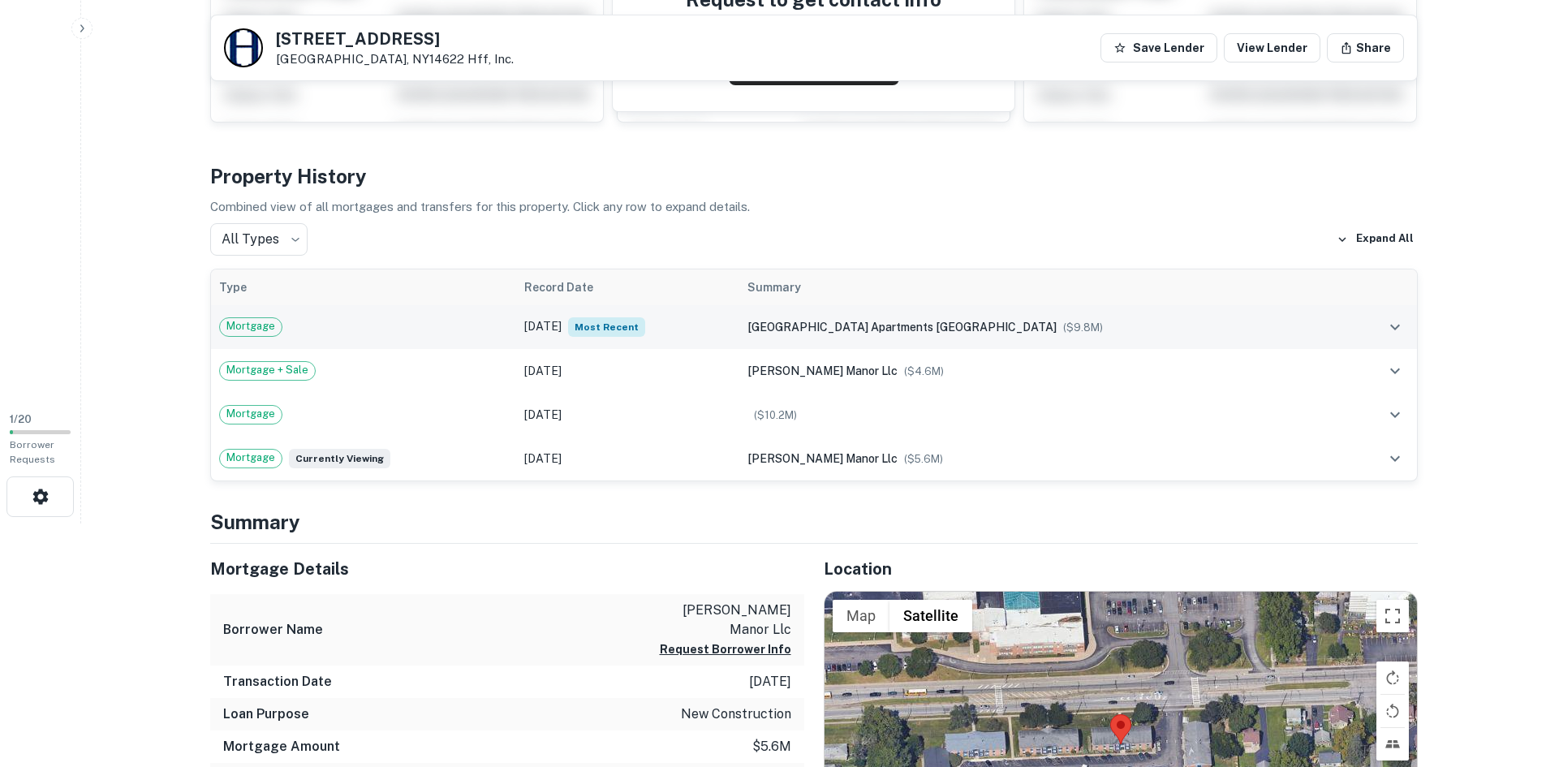
click at [739, 335] on td "[DATE] Most Recent" at bounding box center [627, 327] width 223 height 44
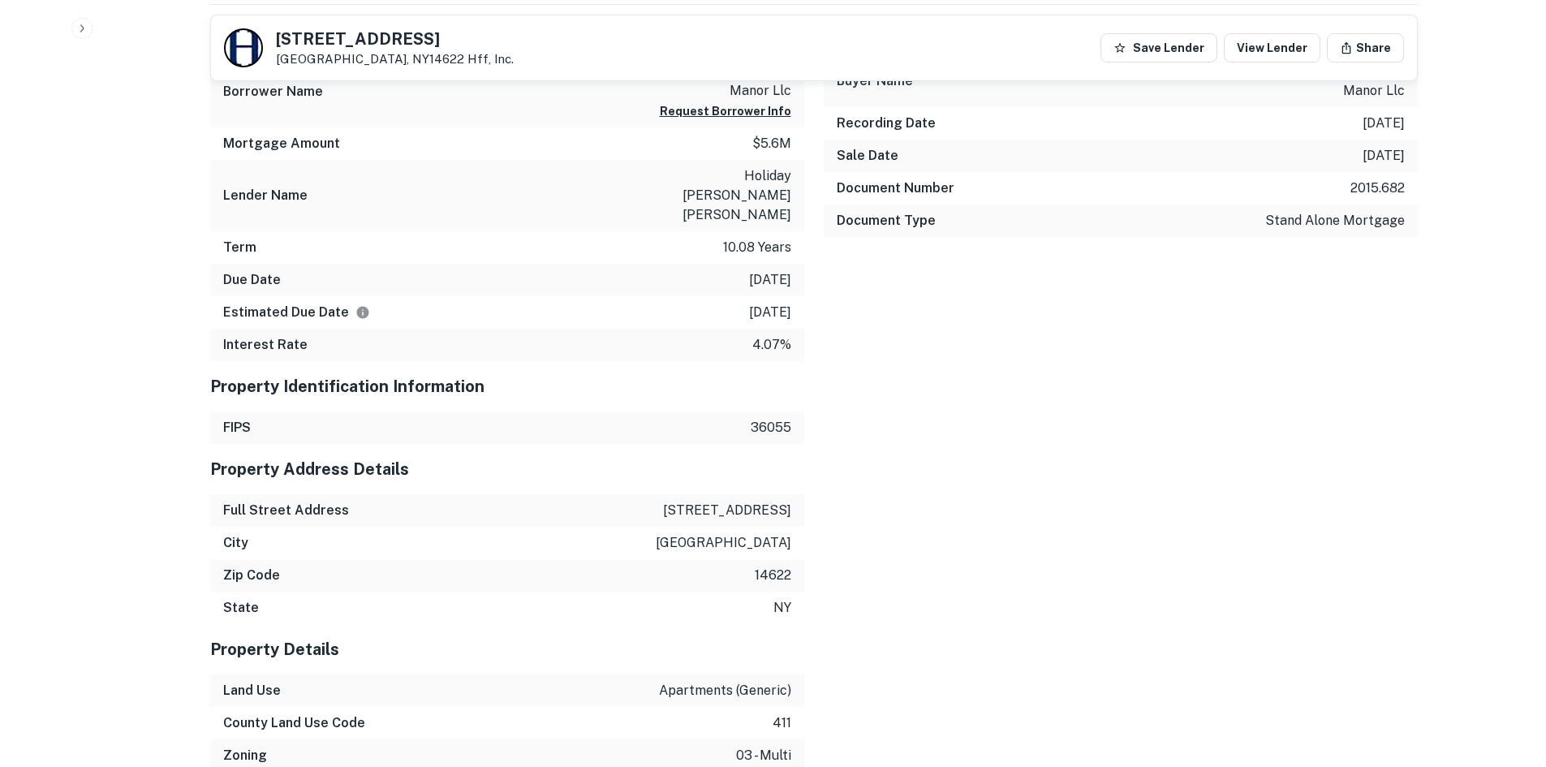
scroll to position [1217, 0]
